Goal: Check status: Check status

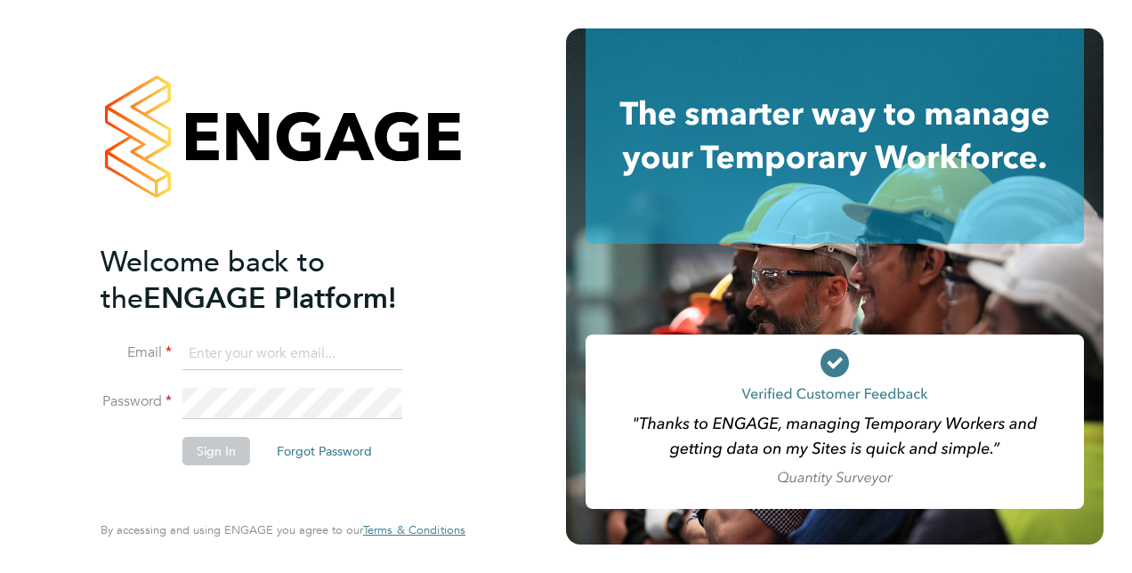
type input "[PERSON_NAME][EMAIL_ADDRESS][DOMAIN_NAME]"
click at [205, 443] on button "Sign In" at bounding box center [216, 451] width 68 height 28
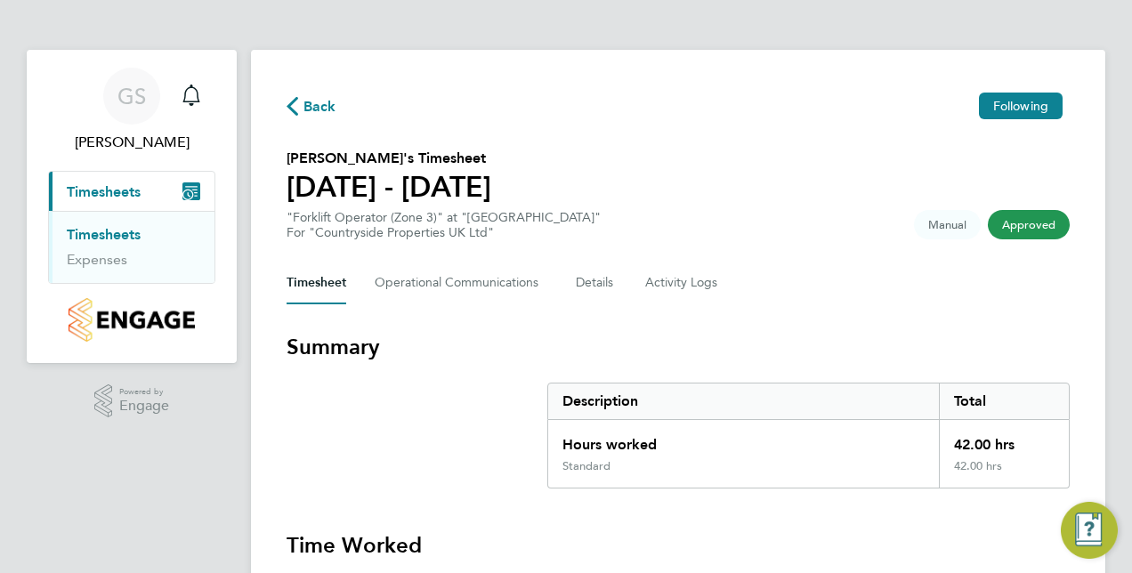
click at [177, 194] on button "Current page: Timesheets" at bounding box center [132, 191] width 166 height 39
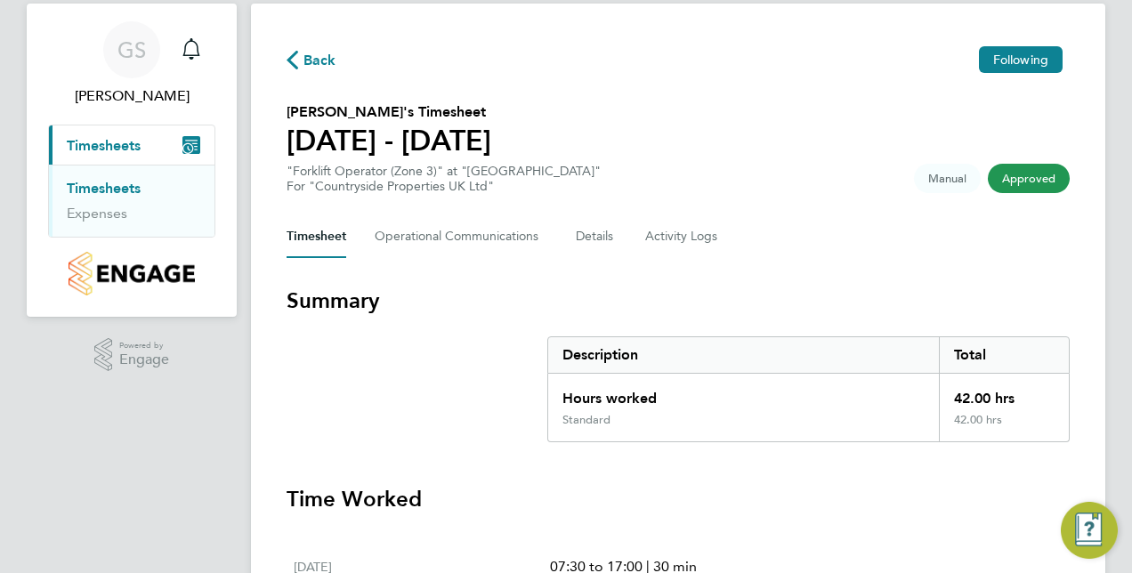
scroll to position [45, 0]
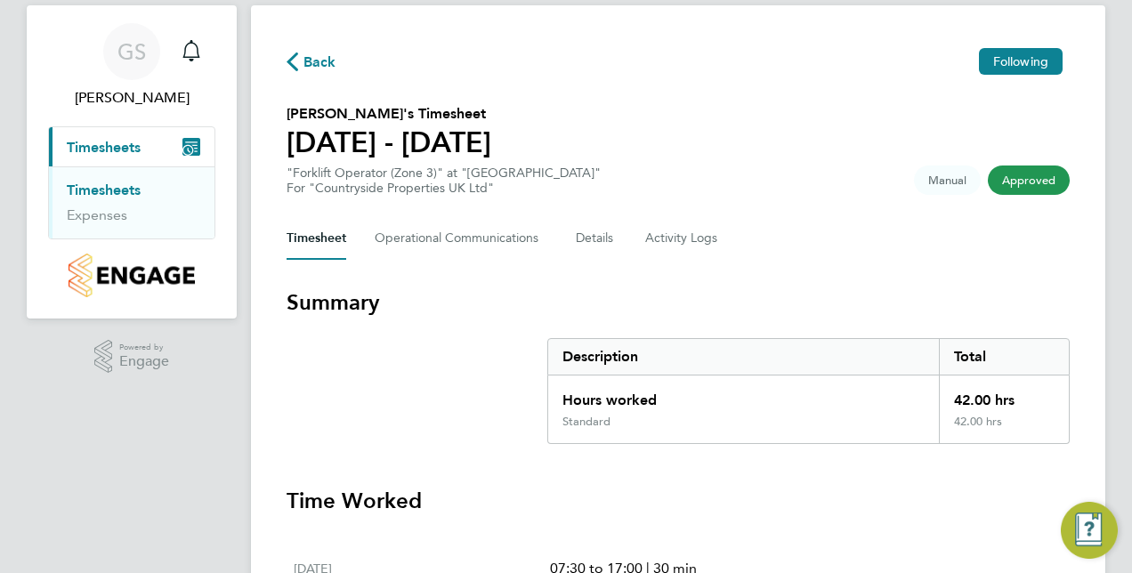
click at [116, 186] on link "Timesheets" at bounding box center [104, 190] width 74 height 17
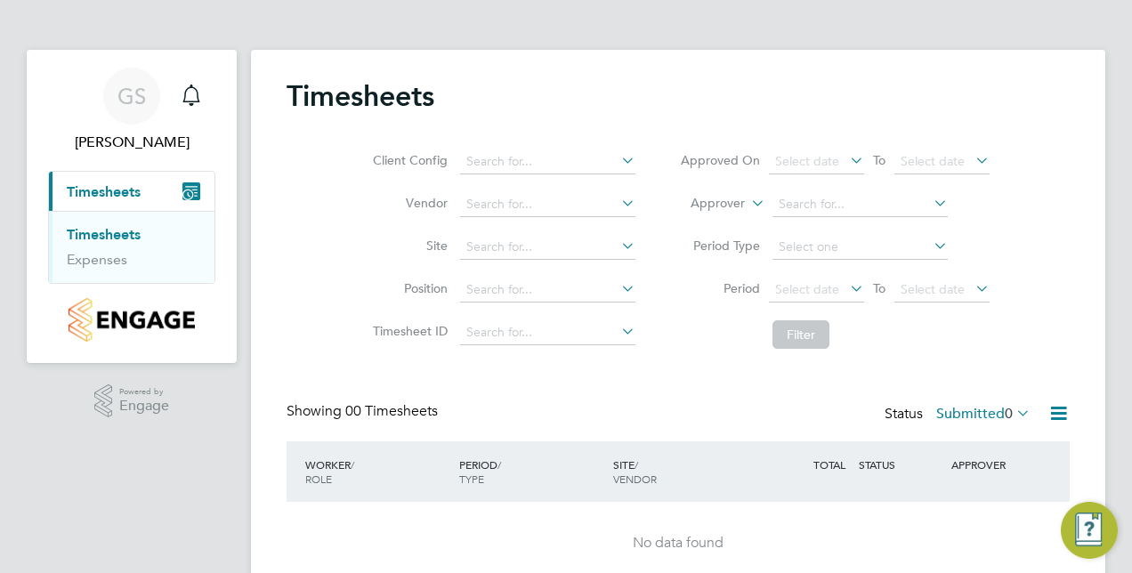
click at [1013, 408] on icon at bounding box center [1013, 413] width 0 height 25
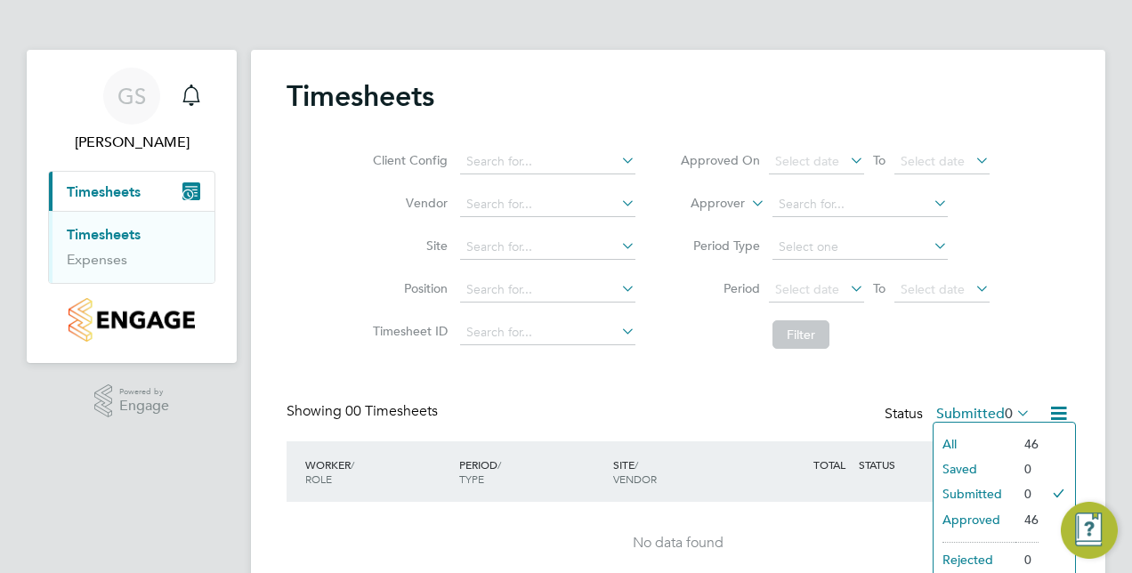
click at [977, 516] on li "Approved" at bounding box center [975, 519] width 82 height 25
